Goal: Task Accomplishment & Management: Manage account settings

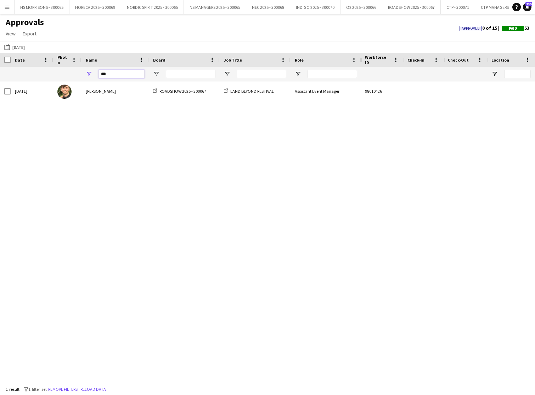
drag, startPoint x: 110, startPoint y: 75, endPoint x: 98, endPoint y: 75, distance: 12.0
type input "*"
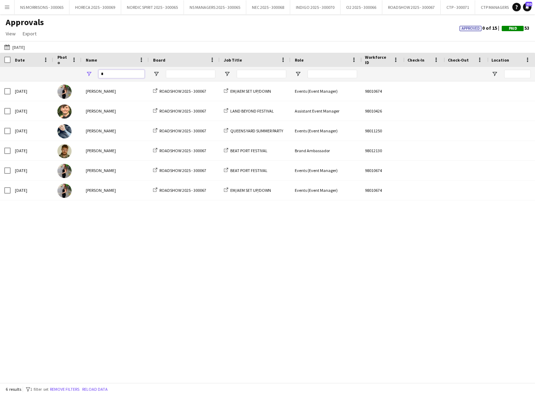
click at [119, 73] on input "*" at bounding box center [121, 74] width 46 height 8
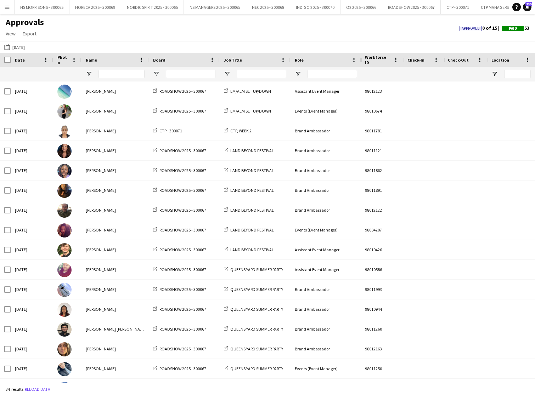
drag, startPoint x: 18, startPoint y: 50, endPoint x: 20, endPoint y: 53, distance: 3.8
click at [18, 50] on button "Last Month 03-05-2025" at bounding box center [14, 47] width 23 height 8
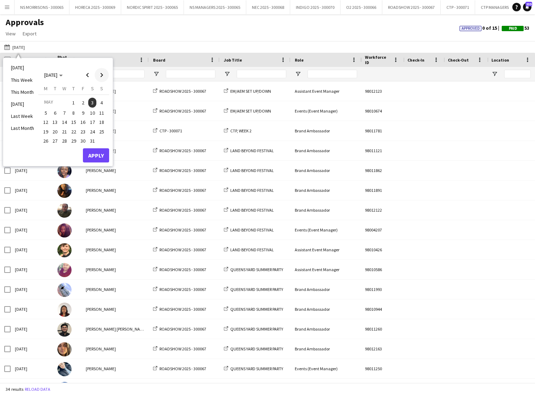
click at [98, 74] on span "Next month" at bounding box center [102, 75] width 14 height 14
click at [87, 76] on span "Previous month" at bounding box center [87, 75] width 14 height 14
drag, startPoint x: 99, startPoint y: 103, endPoint x: 102, endPoint y: 92, distance: 10.9
click at [99, 102] on span "1" at bounding box center [101, 103] width 8 height 10
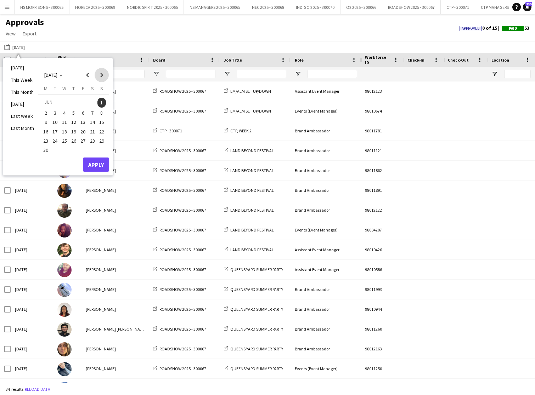
click at [105, 76] on span "Next month" at bounding box center [102, 75] width 14 height 14
click at [74, 149] on span "31" at bounding box center [73, 148] width 8 height 8
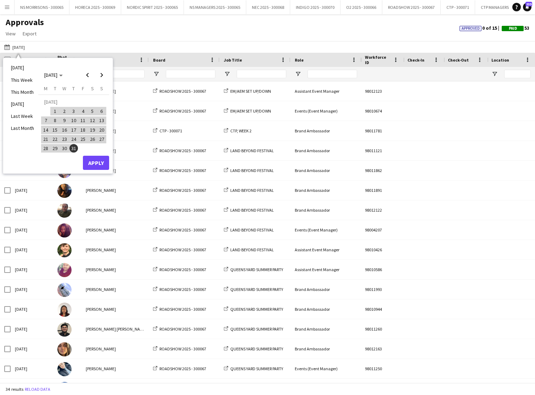
click at [99, 162] on button "Apply" at bounding box center [96, 163] width 26 height 14
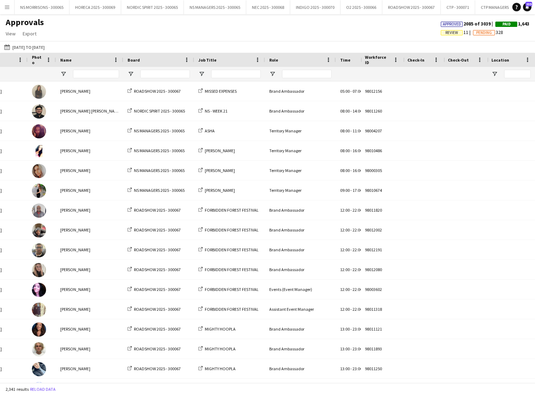
click at [445, 35] on span "Review" at bounding box center [451, 32] width 13 height 5
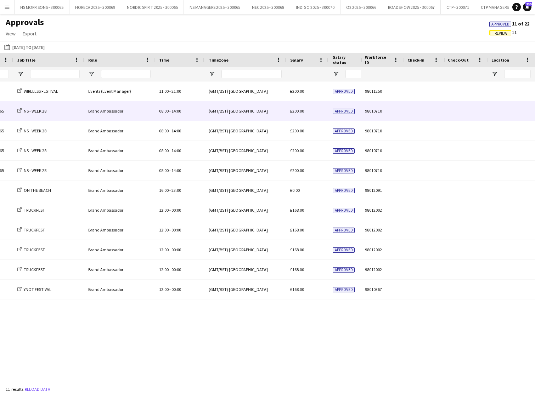
scroll to position [0, 271]
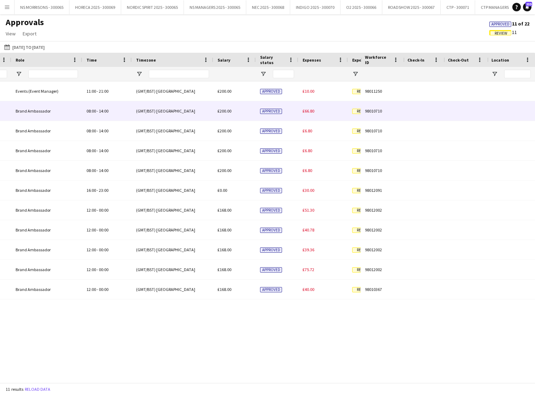
click at [309, 112] on span "£66.80" at bounding box center [308, 110] width 12 height 5
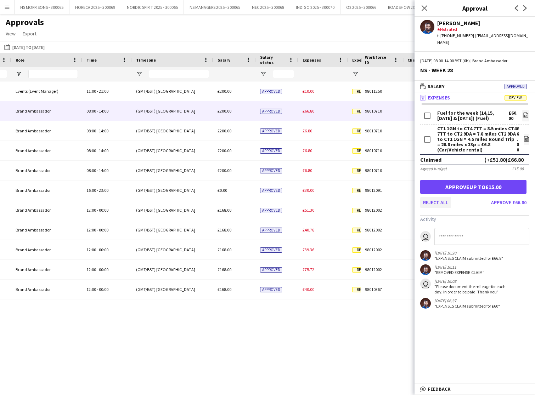
click at [429, 198] on button "Reject all" at bounding box center [435, 202] width 31 height 11
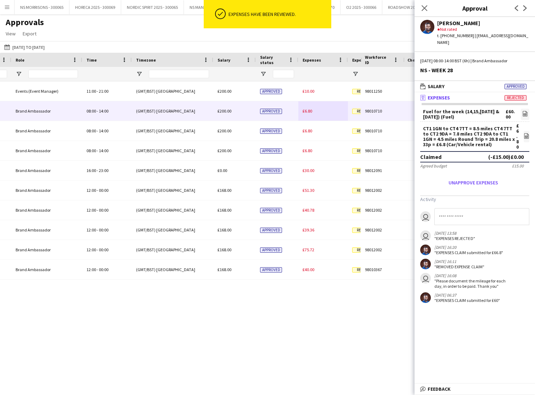
click at [303, 112] on span "£6.80" at bounding box center [307, 110] width 10 height 5
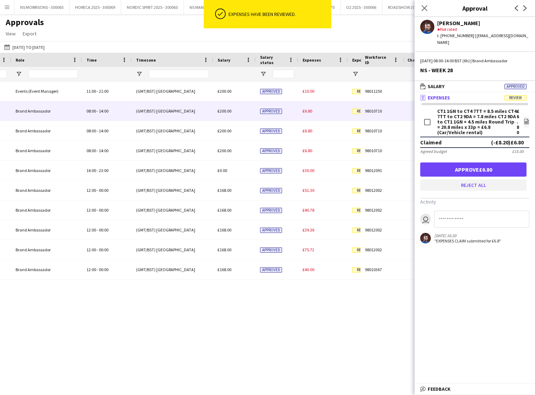
click at [468, 180] on button "Reject all" at bounding box center [473, 184] width 106 height 11
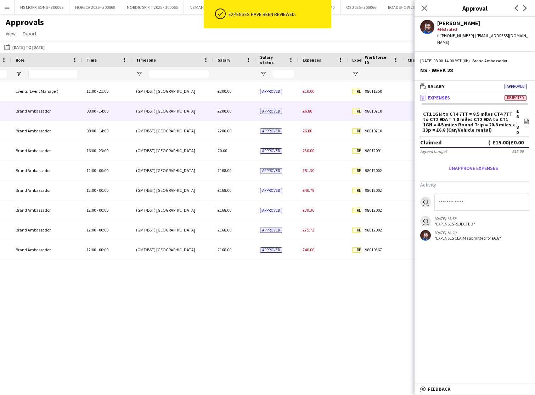
click at [310, 112] on span "£6.80" at bounding box center [307, 110] width 10 height 5
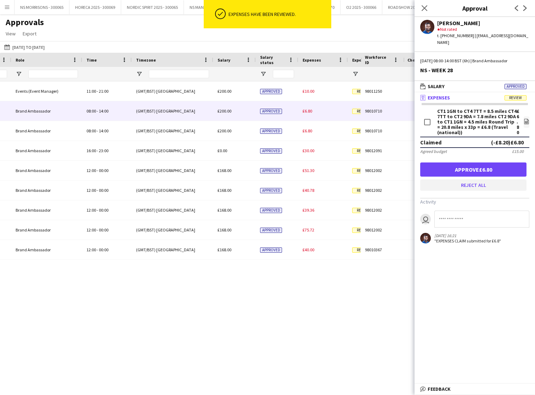
click at [455, 179] on button "Reject all" at bounding box center [473, 184] width 106 height 11
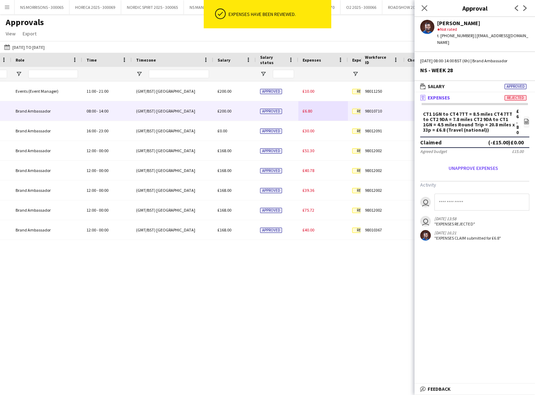
click at [309, 113] on span "£6.80" at bounding box center [307, 110] width 10 height 5
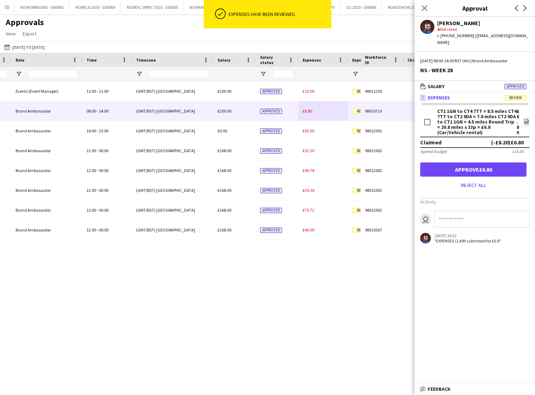
drag, startPoint x: 464, startPoint y: 179, endPoint x: 453, endPoint y: 193, distance: 17.9
click at [464, 179] on button "Reject all" at bounding box center [473, 184] width 106 height 11
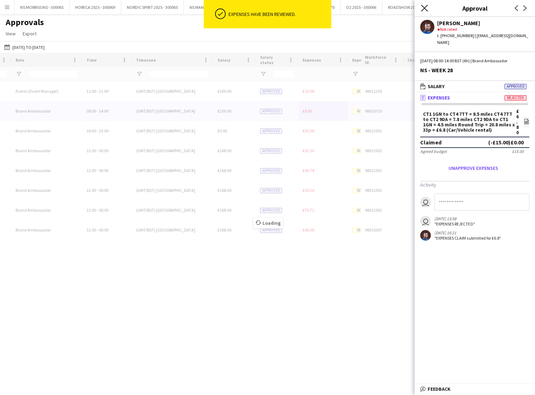
click at [424, 10] on icon "Close pop-in" at bounding box center [424, 8] width 7 height 7
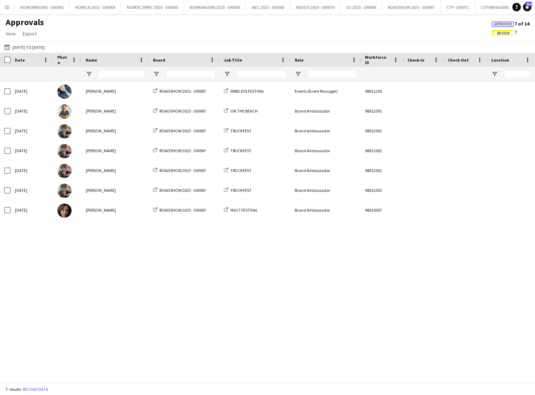
scroll to position [0, 0]
click at [7, 10] on button "Menu" at bounding box center [7, 7] width 14 height 14
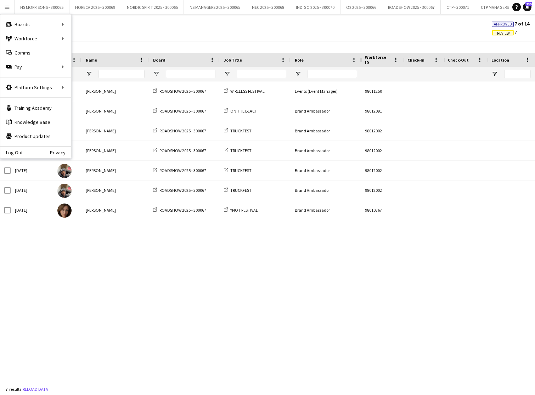
click at [224, 25] on div "Approvals View Customise view Customise filters Reset Filters Reset View Reset …" at bounding box center [267, 29] width 535 height 24
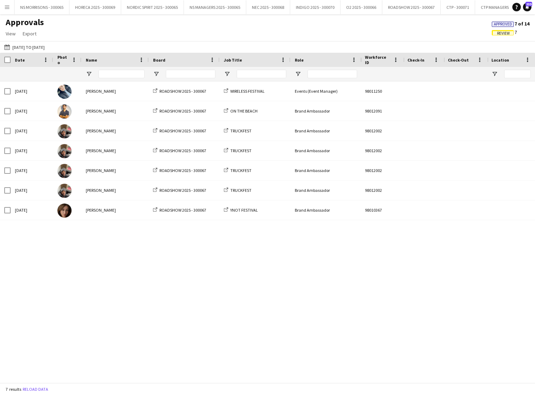
drag, startPoint x: 7, startPoint y: 6, endPoint x: 6, endPoint y: 13, distance: 6.7
click at [7, 6] on app-icon "Menu" at bounding box center [7, 7] width 6 height 6
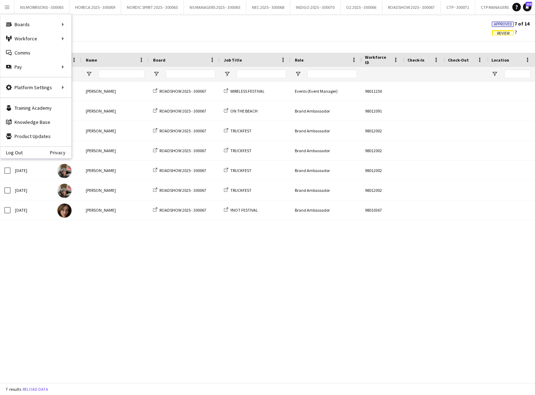
click at [240, 19] on div "Approvals View Customise view Customise filters Reset Filters Reset View Reset …" at bounding box center [267, 29] width 535 height 24
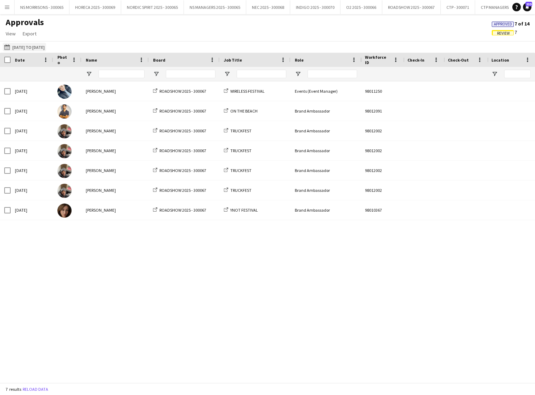
click at [21, 47] on button "Last Month 01-06-2025 to 31-07-2025" at bounding box center [24, 47] width 43 height 8
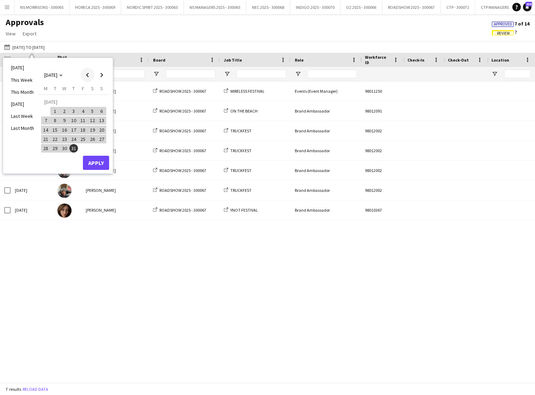
click at [90, 76] on span "Previous month" at bounding box center [87, 75] width 14 height 14
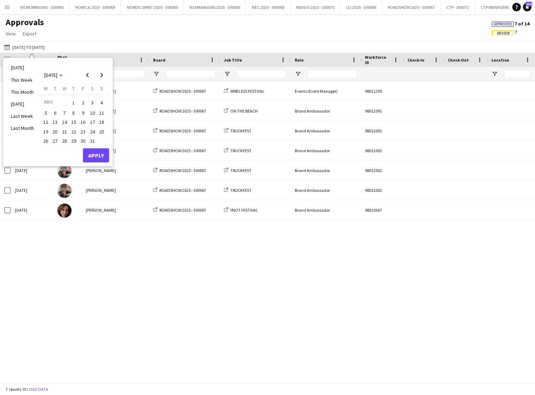
click at [77, 101] on span "1" at bounding box center [73, 103] width 8 height 10
click at [92, 103] on span "3" at bounding box center [92, 103] width 8 height 10
click at [75, 103] on span "1" at bounding box center [73, 103] width 8 height 10
click at [71, 110] on span "8" at bounding box center [73, 113] width 8 height 8
click at [94, 148] on button "Apply" at bounding box center [96, 155] width 26 height 14
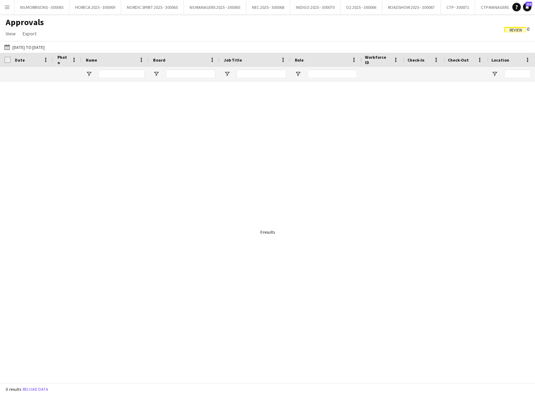
drag, startPoint x: 519, startPoint y: 30, endPoint x: 431, endPoint y: 42, distance: 89.3
click at [519, 30] on span "Review" at bounding box center [515, 30] width 13 height 5
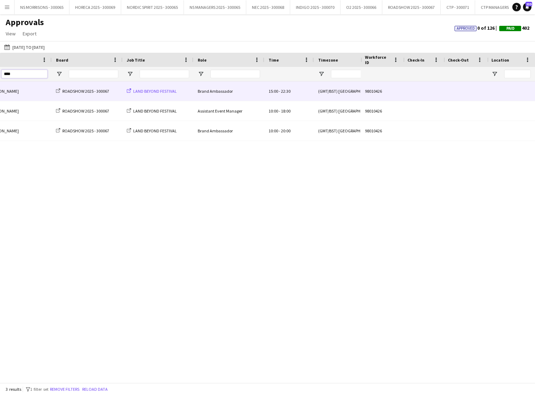
scroll to position [0, 133]
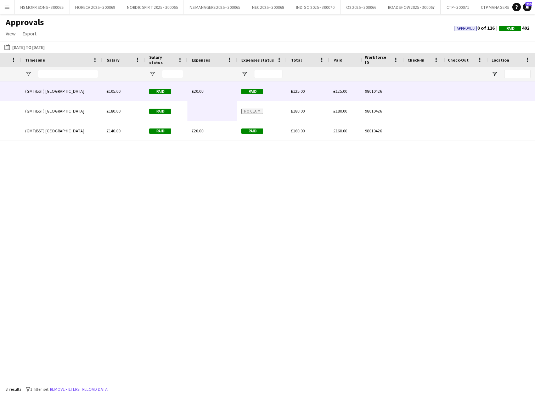
type input "****"
click at [200, 94] on div "£20.00" at bounding box center [212, 90] width 50 height 19
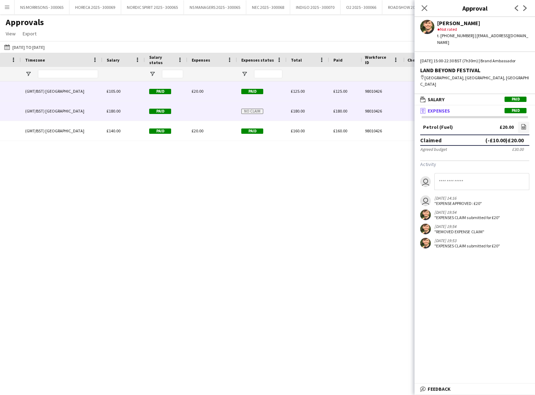
click at [207, 110] on div at bounding box center [212, 110] width 50 height 19
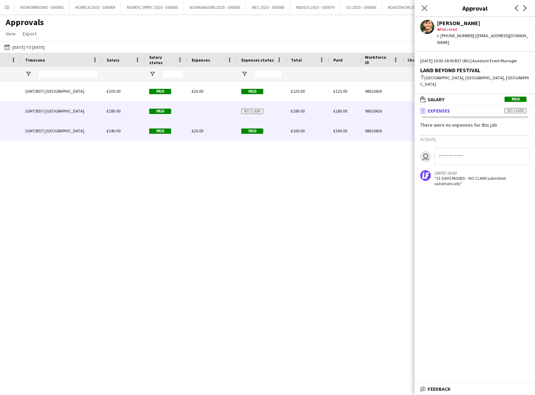
click at [194, 131] on span "£20.00" at bounding box center [198, 130] width 12 height 5
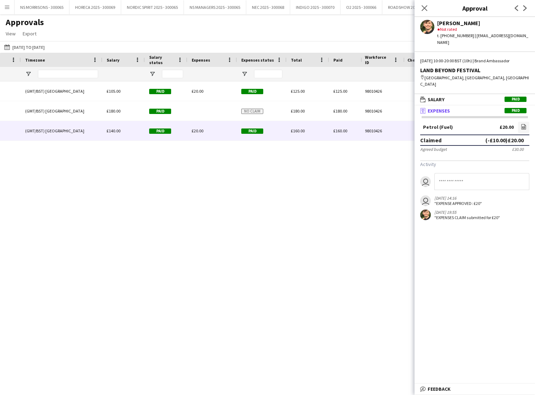
click at [243, 226] on div "15:00 - 22:30 (GMT/BST) London £105.00 Paid £20.00 Paid £125.00 £125.00 £0.00 E…" at bounding box center [180, 231] width 360 height 301
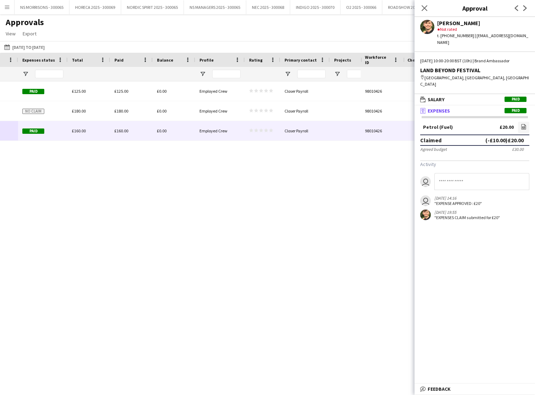
scroll to position [0, 591]
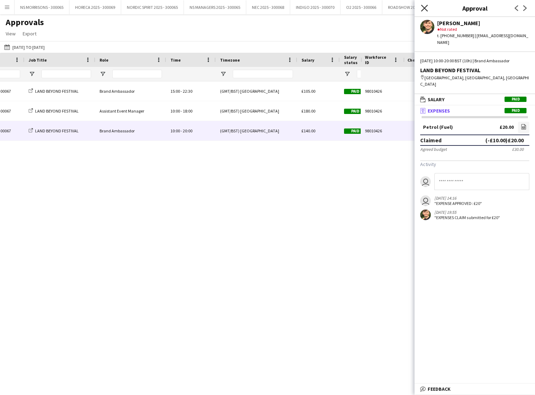
click at [426, 10] on icon "Close pop-in" at bounding box center [424, 8] width 7 height 7
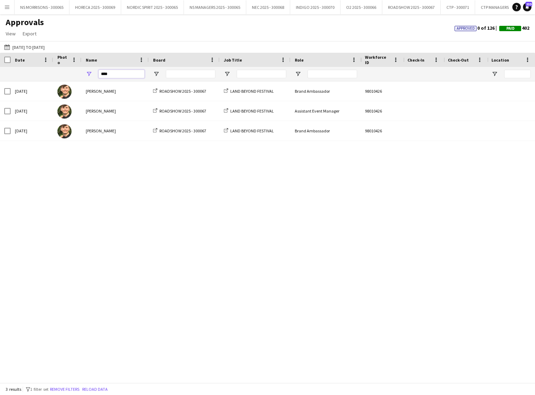
drag, startPoint x: 110, startPoint y: 72, endPoint x: 98, endPoint y: 73, distance: 12.4
drag, startPoint x: 111, startPoint y: 73, endPoint x: 100, endPoint y: 74, distance: 11.0
click at [100, 74] on input "****" at bounding box center [121, 74] width 46 height 8
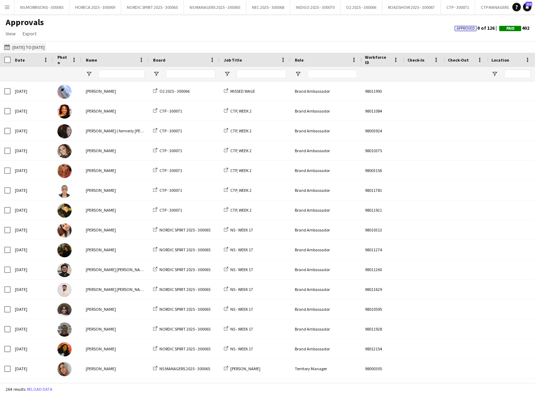
click at [23, 49] on button "Last Month 01-05-2025 to 08-05-2025" at bounding box center [24, 47] width 43 height 8
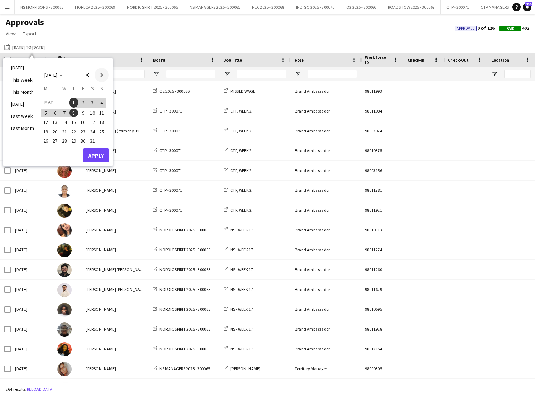
click at [101, 77] on span "Next month" at bounding box center [102, 75] width 14 height 14
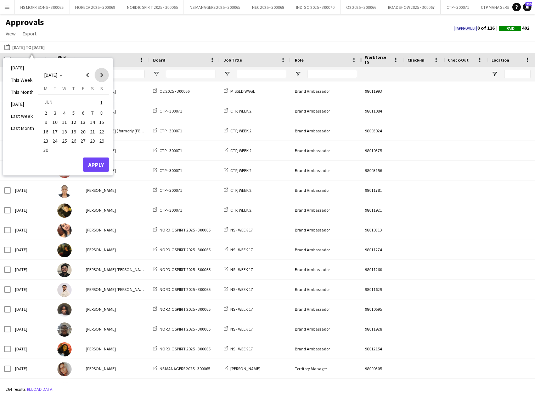
click at [101, 77] on span "Next month" at bounding box center [102, 75] width 14 height 14
click at [55, 110] on span "1" at bounding box center [55, 111] width 8 height 8
click at [70, 146] on span "31" at bounding box center [73, 148] width 8 height 8
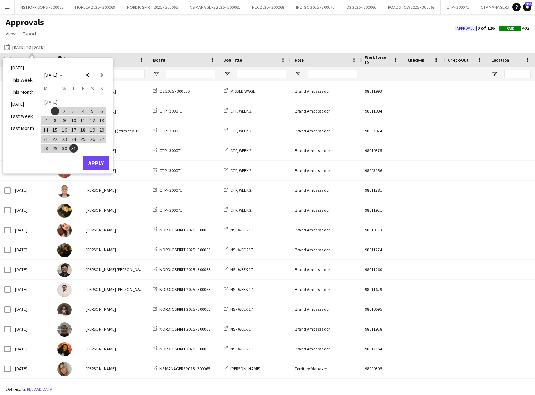
click at [88, 162] on button "Apply" at bounding box center [96, 163] width 26 height 14
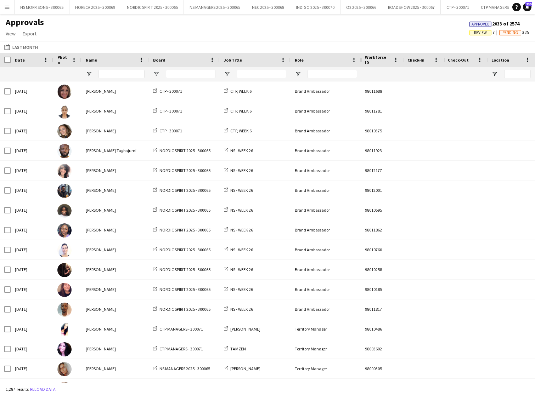
click at [481, 32] on span "Review" at bounding box center [480, 32] width 13 height 5
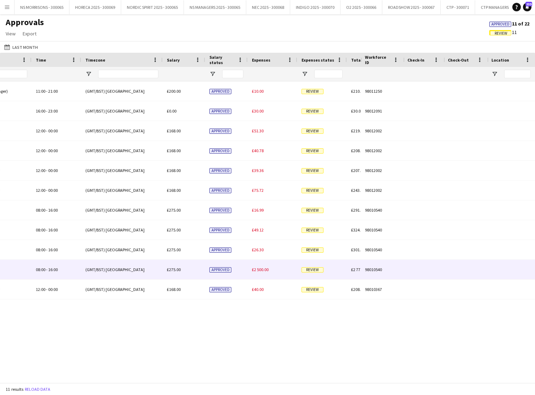
click at [257, 270] on span "£2 500.00" at bounding box center [260, 269] width 17 height 5
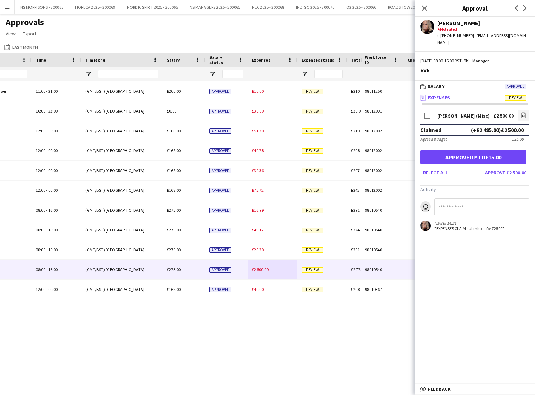
click at [492, 167] on button "Approve £2 500.00" at bounding box center [505, 172] width 47 height 11
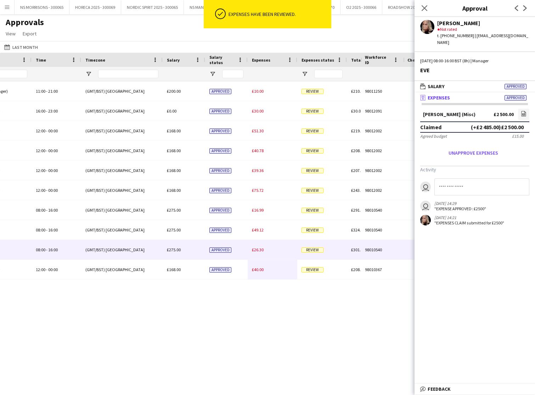
click at [261, 251] on span "£26.30" at bounding box center [258, 249] width 12 height 5
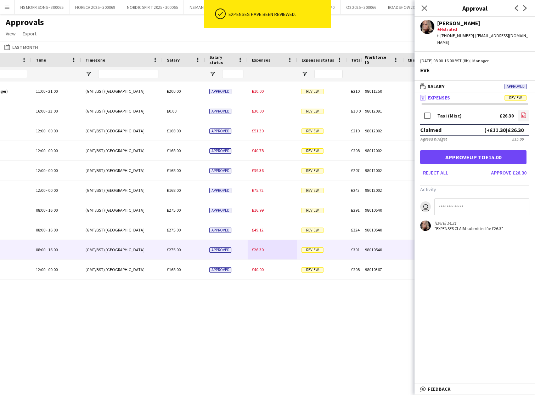
click at [524, 112] on icon "file-image" at bounding box center [523, 115] width 6 height 6
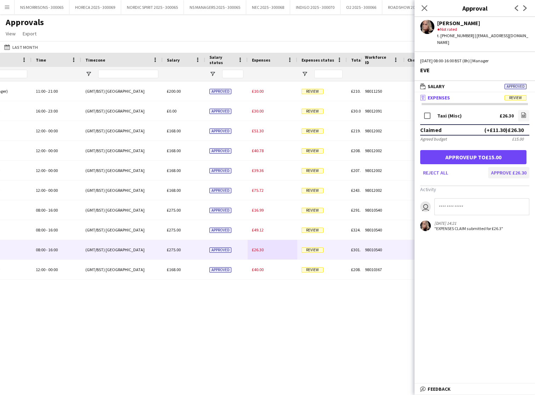
click at [493, 167] on button "Approve £26.30" at bounding box center [508, 172] width 41 height 11
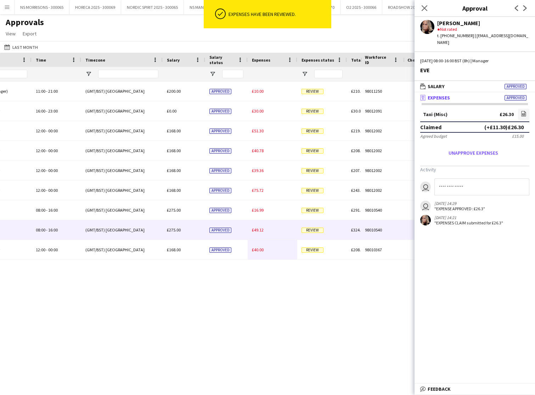
click at [261, 229] on span "£49.12" at bounding box center [258, 229] width 12 height 5
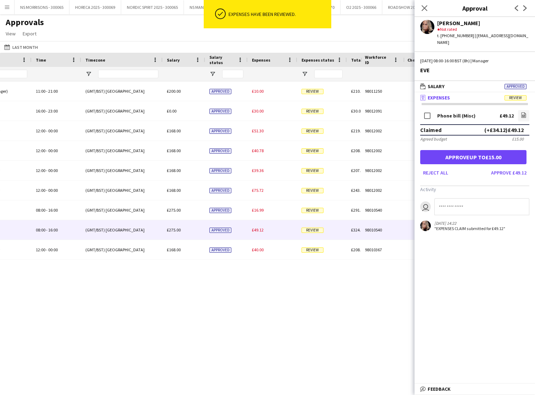
drag, startPoint x: 497, startPoint y: 165, endPoint x: 477, endPoint y: 171, distance: 21.0
click at [497, 167] on button "Approve £49.12" at bounding box center [508, 172] width 41 height 11
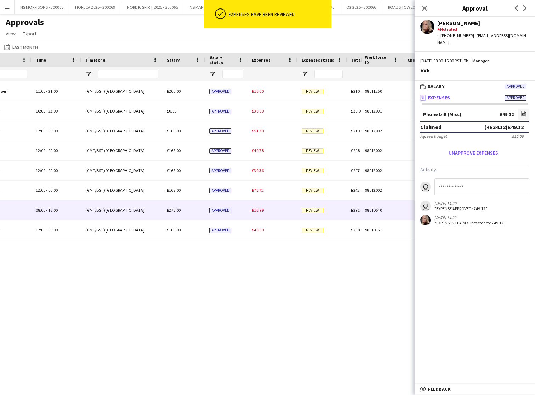
click at [255, 212] on span "£16.99" at bounding box center [258, 209] width 12 height 5
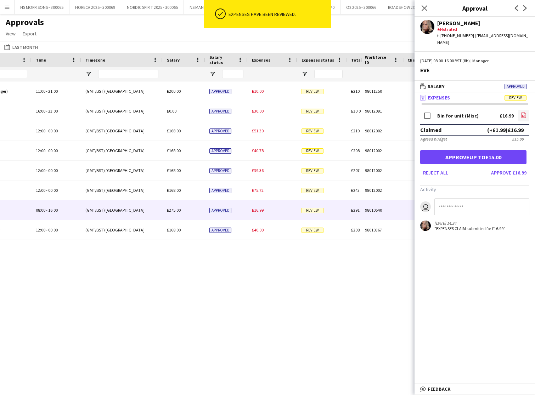
click at [522, 115] on icon at bounding box center [523, 116] width 3 height 2
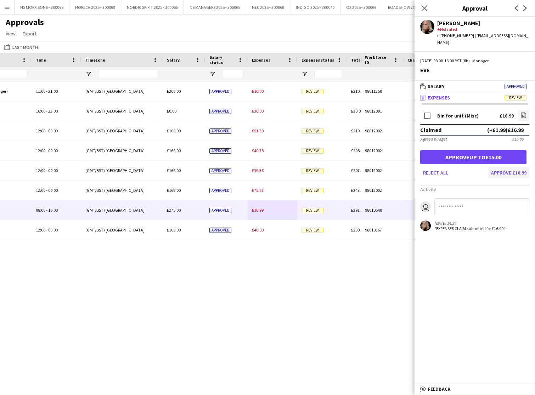
click at [496, 167] on button "Approve £16.99" at bounding box center [508, 172] width 41 height 11
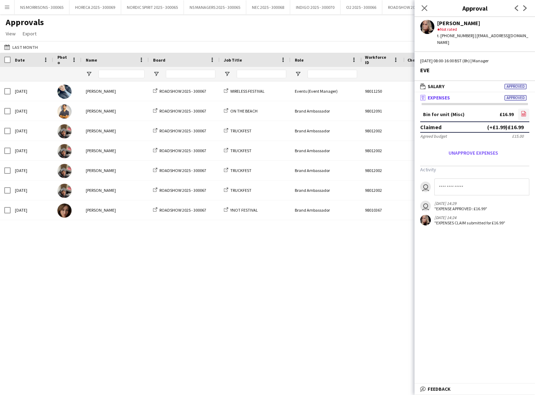
click at [523, 111] on icon "file-image" at bounding box center [523, 114] width 6 height 6
click at [426, 11] on icon "Close pop-in" at bounding box center [424, 8] width 7 height 7
